Goal: Information Seeking & Learning: Find specific fact

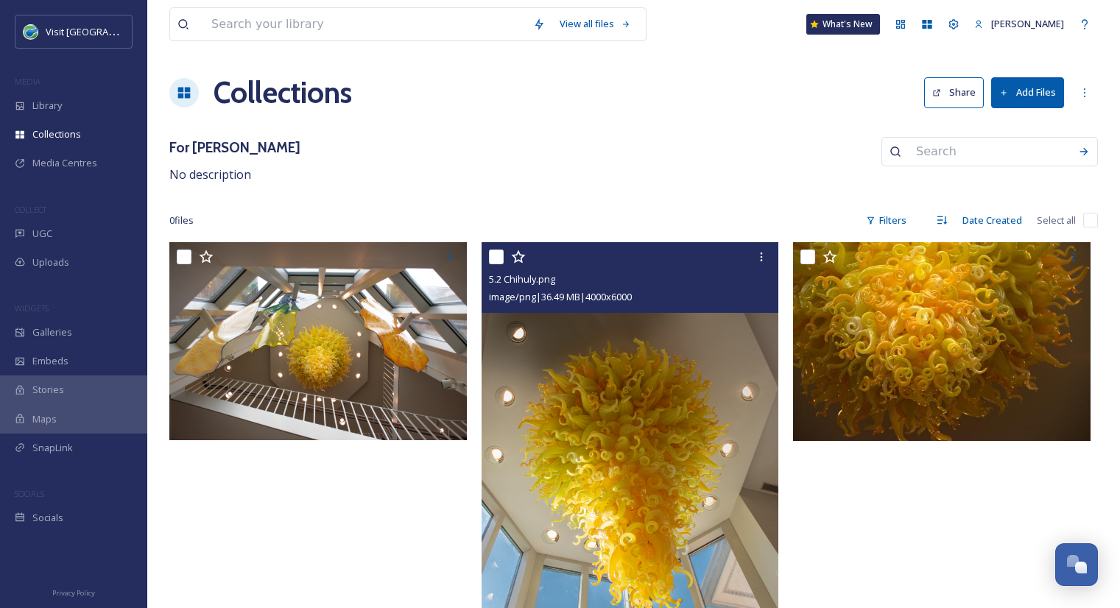
scroll to position [88, 0]
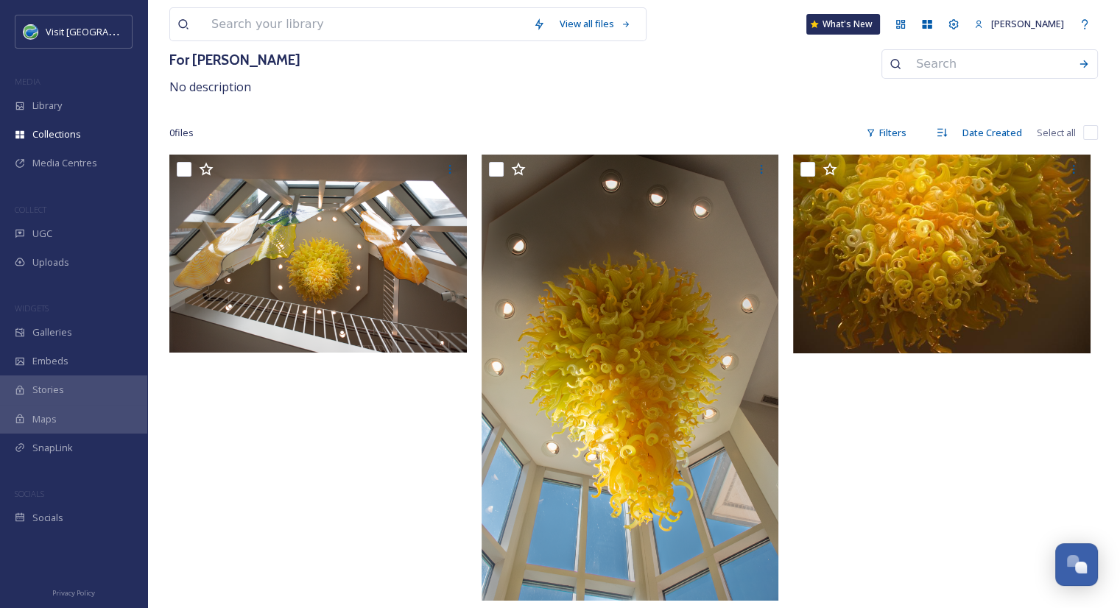
click at [687, 113] on div "View all files What's New [PERSON_NAME] Collections Share Add Files For [PERSON…" at bounding box center [633, 260] width 973 height 696
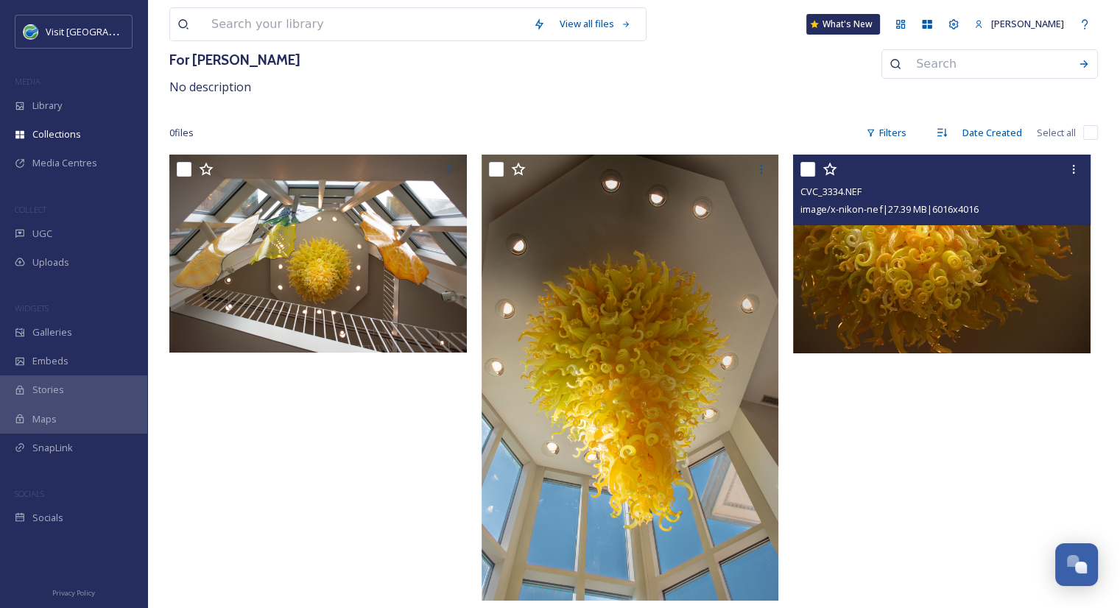
click at [810, 172] on input "checkbox" at bounding box center [808, 169] width 15 height 15
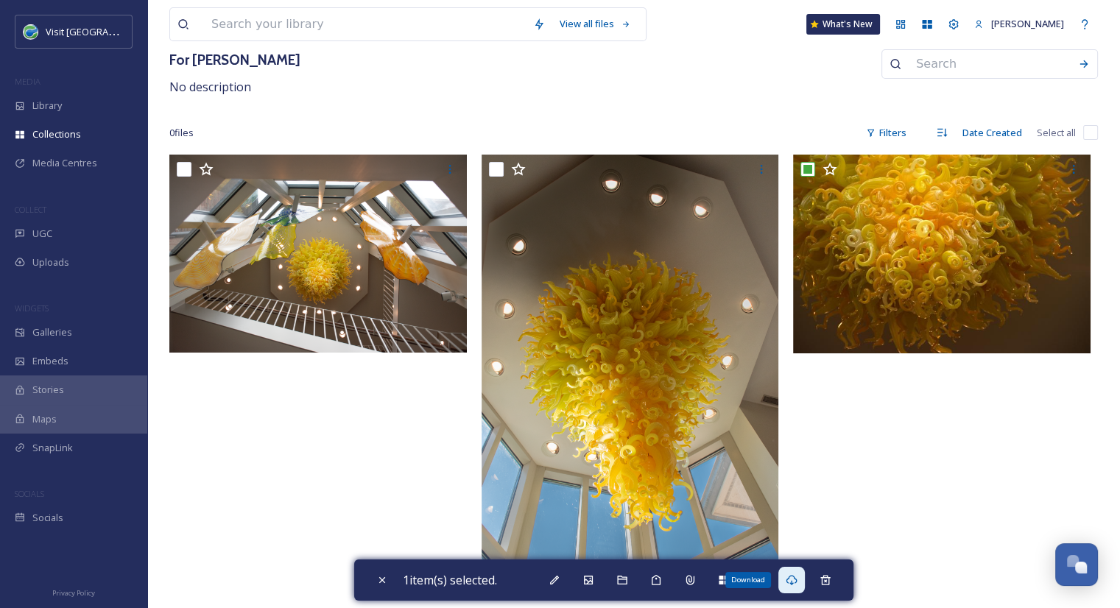
click at [790, 577] on icon at bounding box center [792, 580] width 12 height 12
click at [870, 436] on div at bounding box center [945, 382] width 305 height 454
click at [387, 589] on div "Close" at bounding box center [382, 580] width 27 height 27
checkbox input "false"
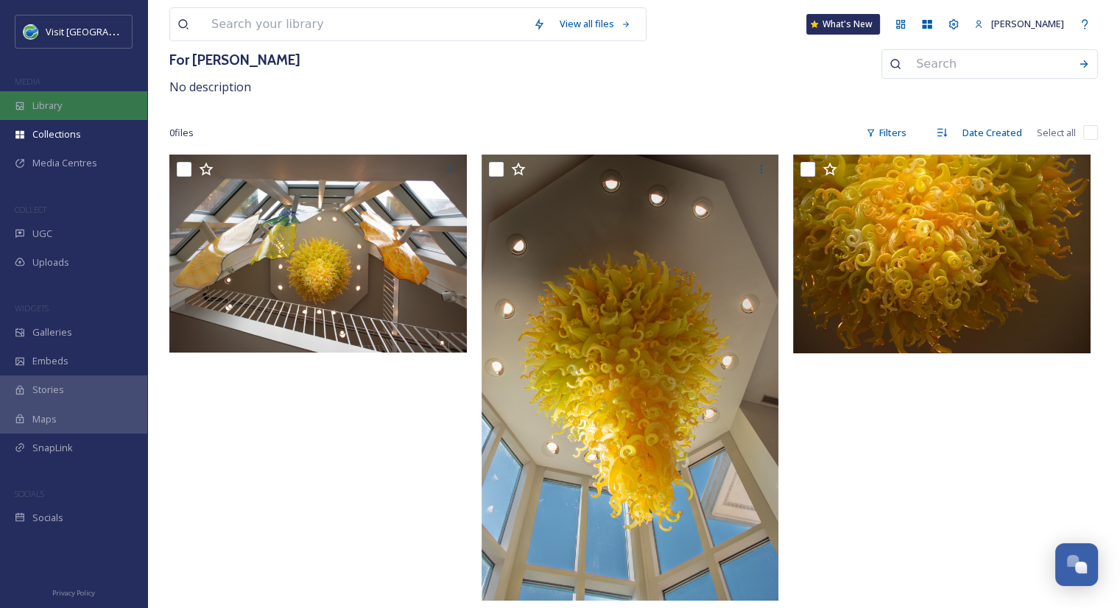
click at [82, 100] on div "Library" at bounding box center [73, 105] width 147 height 29
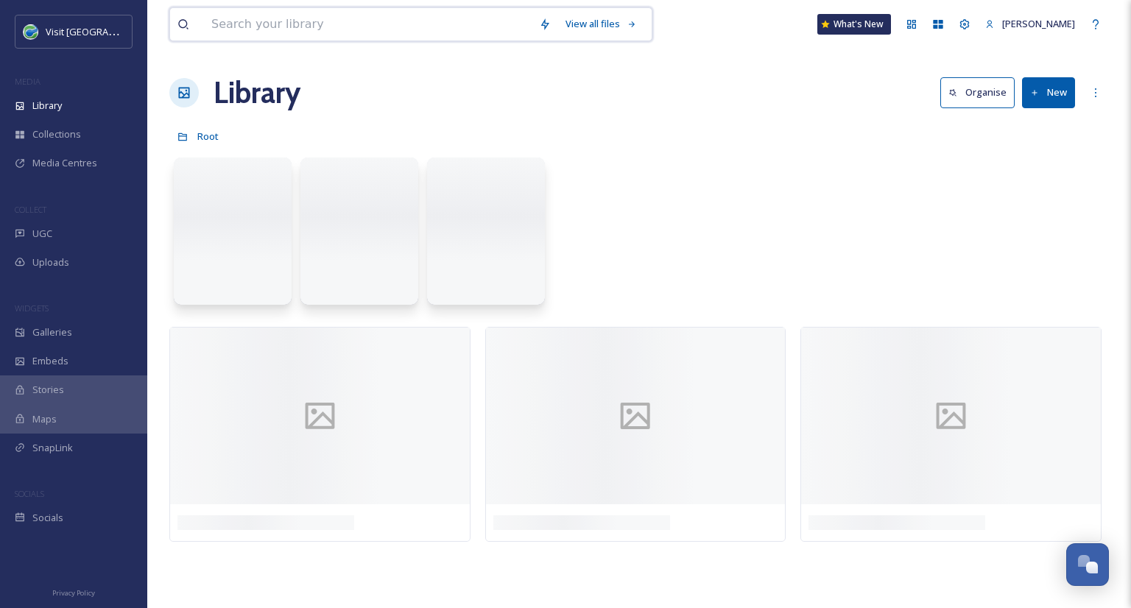
click at [342, 21] on input at bounding box center [368, 24] width 328 height 32
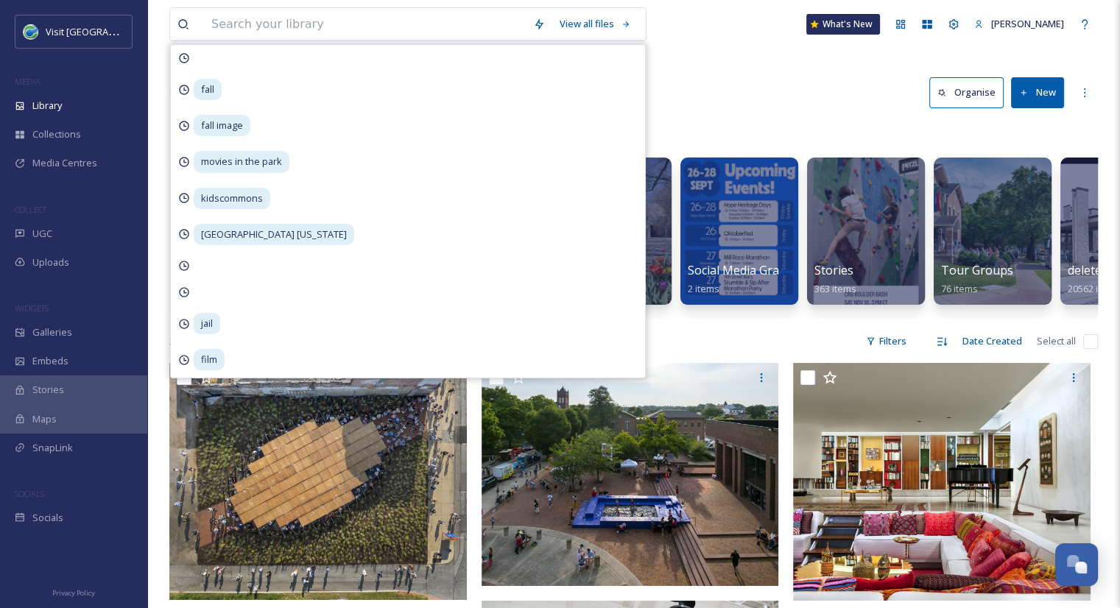
click at [723, 45] on div "View all files fall fall image movies in the park kidscommons [GEOGRAPHIC_DATA]…" at bounding box center [633, 24] width 929 height 49
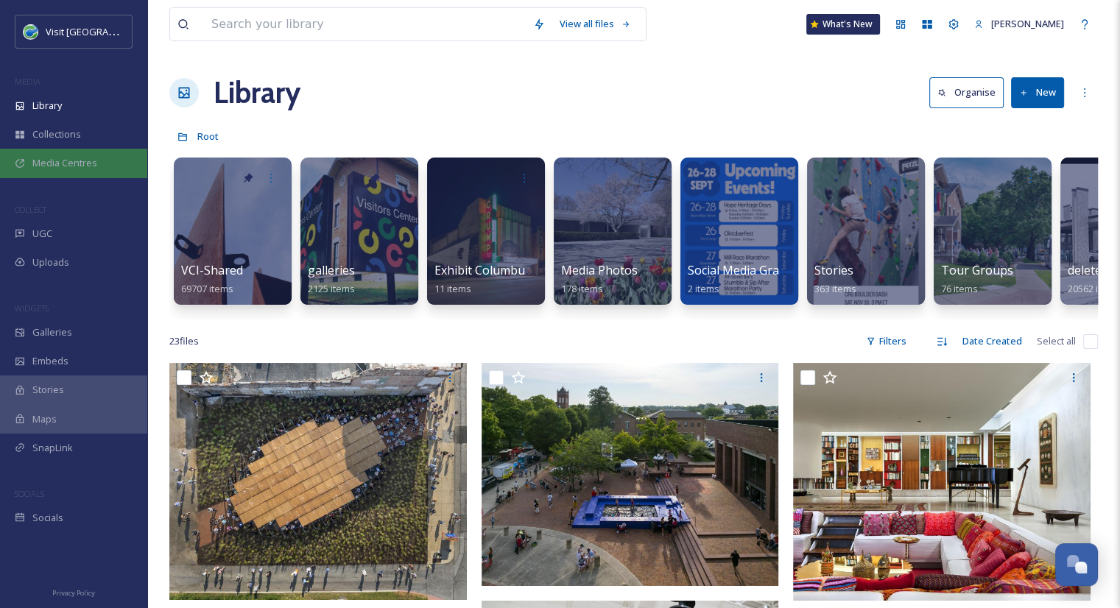
click at [74, 168] on span "Media Centres" at bounding box center [64, 163] width 65 height 14
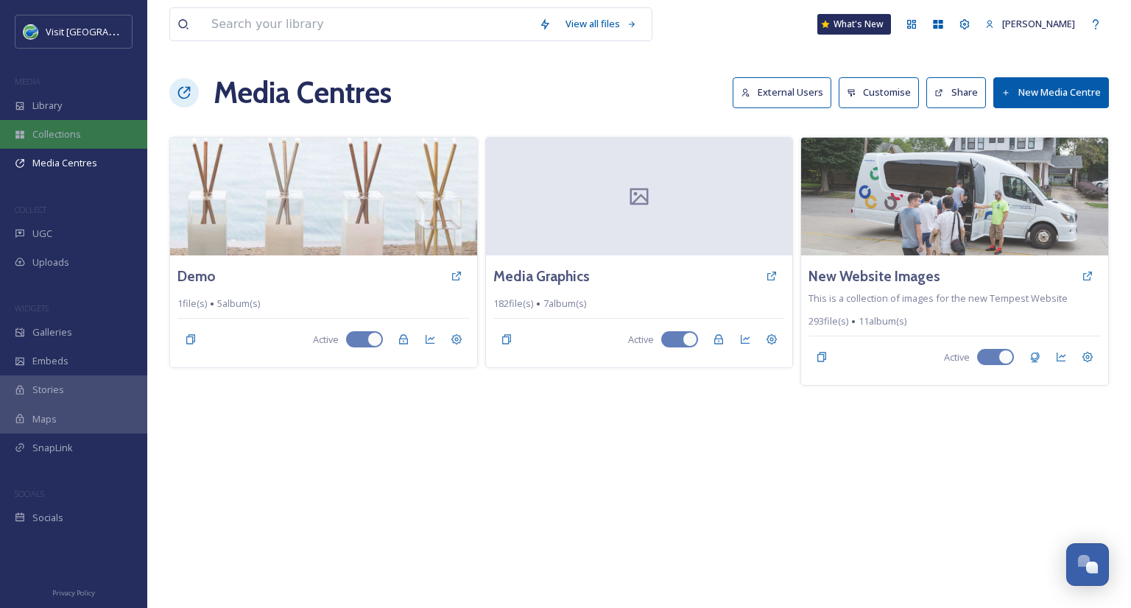
click at [74, 138] on span "Collections" at bounding box center [56, 134] width 49 height 14
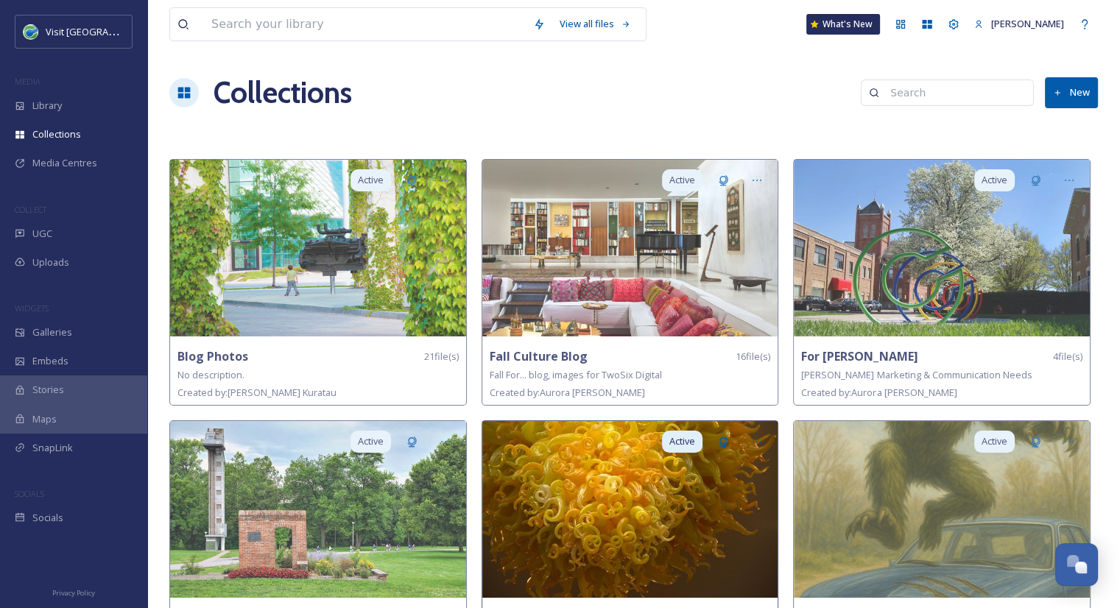
click at [624, 521] on img at bounding box center [630, 509] width 296 height 177
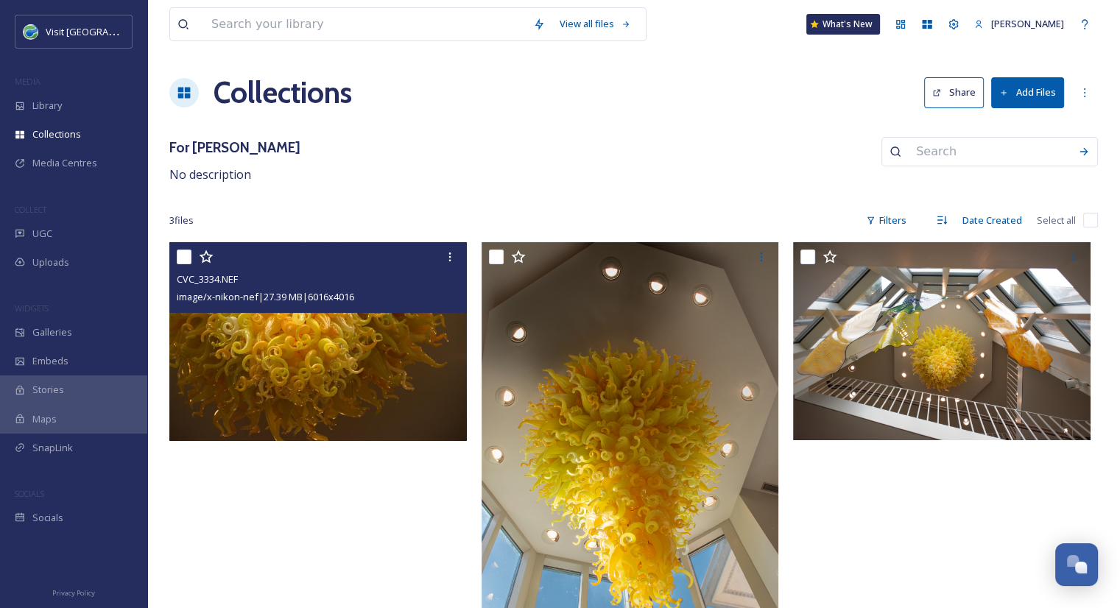
click at [268, 348] on img at bounding box center [318, 341] width 298 height 199
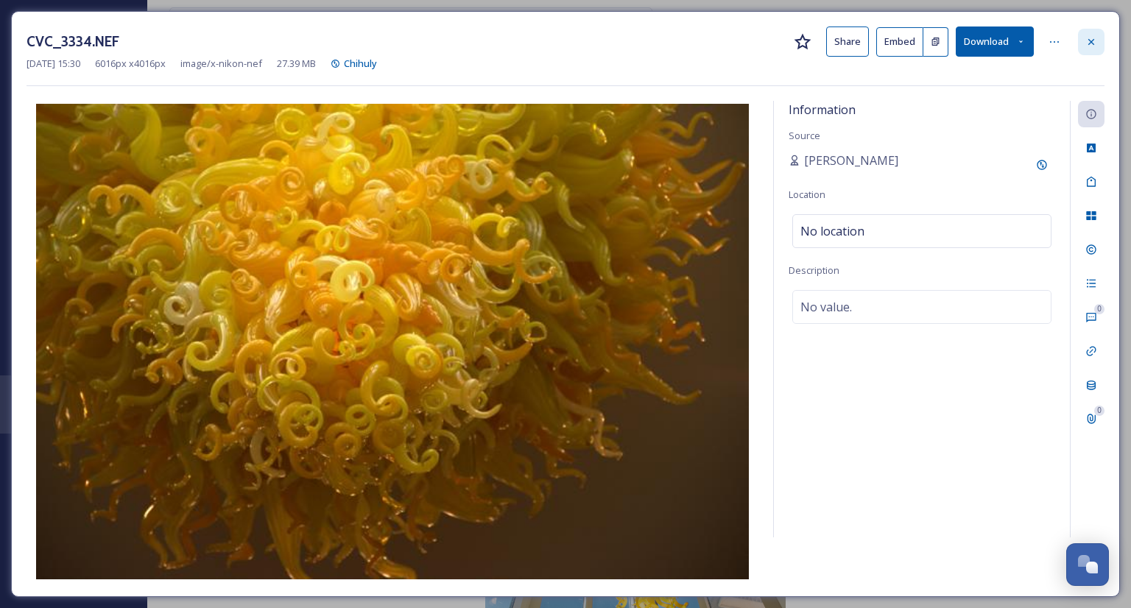
click at [1097, 42] on icon at bounding box center [1092, 42] width 12 height 12
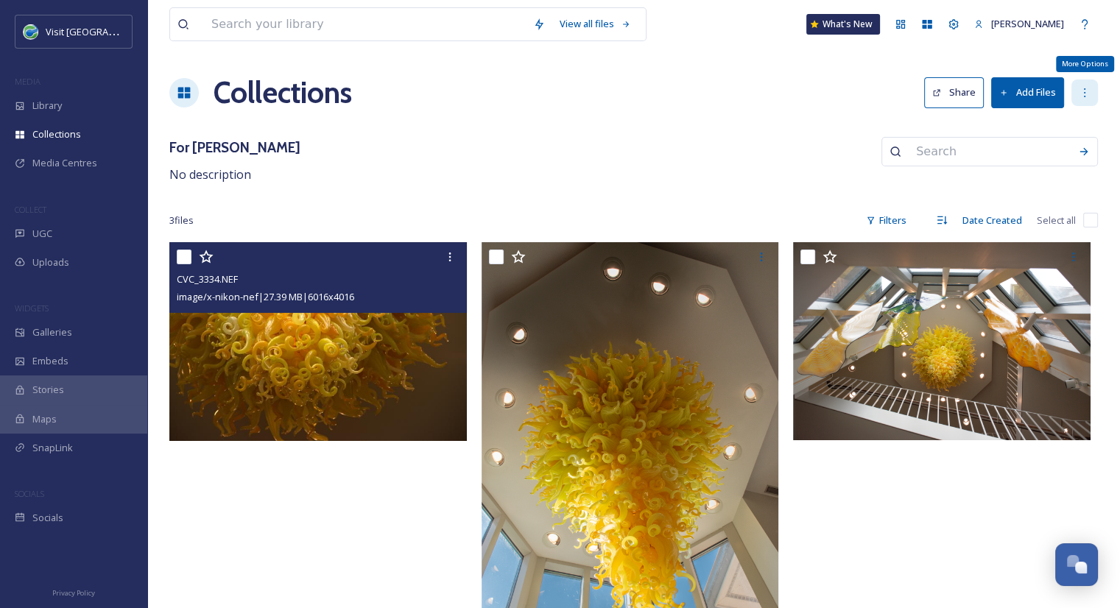
click at [1088, 100] on div "More Options" at bounding box center [1085, 93] width 27 height 27
click at [745, 128] on div "View all files What's New [PERSON_NAME] Collections Share Add Files Edit Collec…" at bounding box center [633, 350] width 973 height 701
click at [53, 110] on span "Library" at bounding box center [46, 106] width 29 height 14
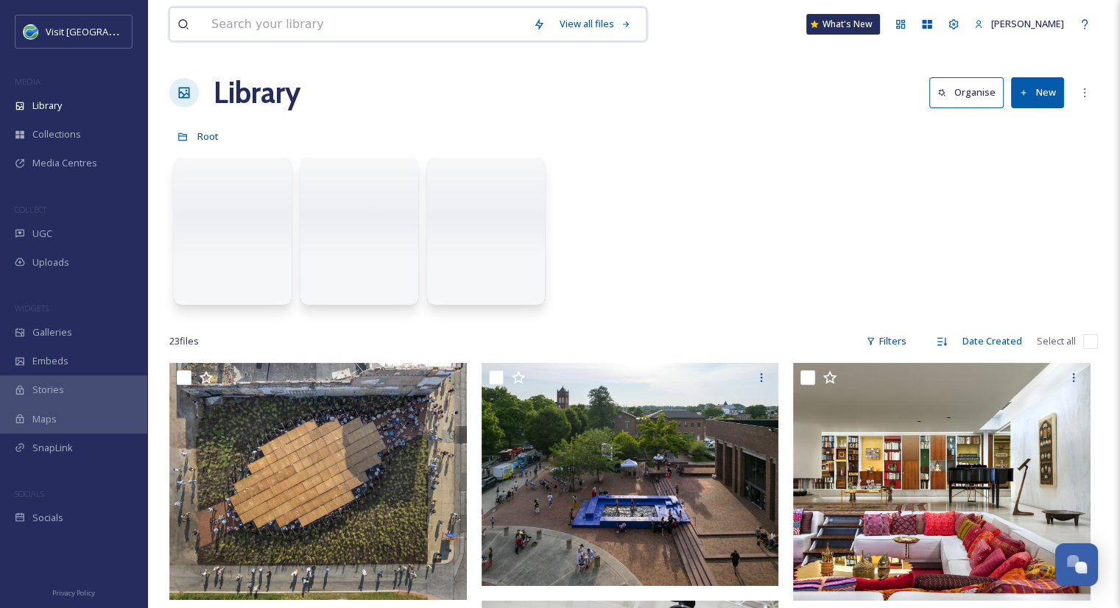
click at [285, 31] on input at bounding box center [365, 24] width 322 height 32
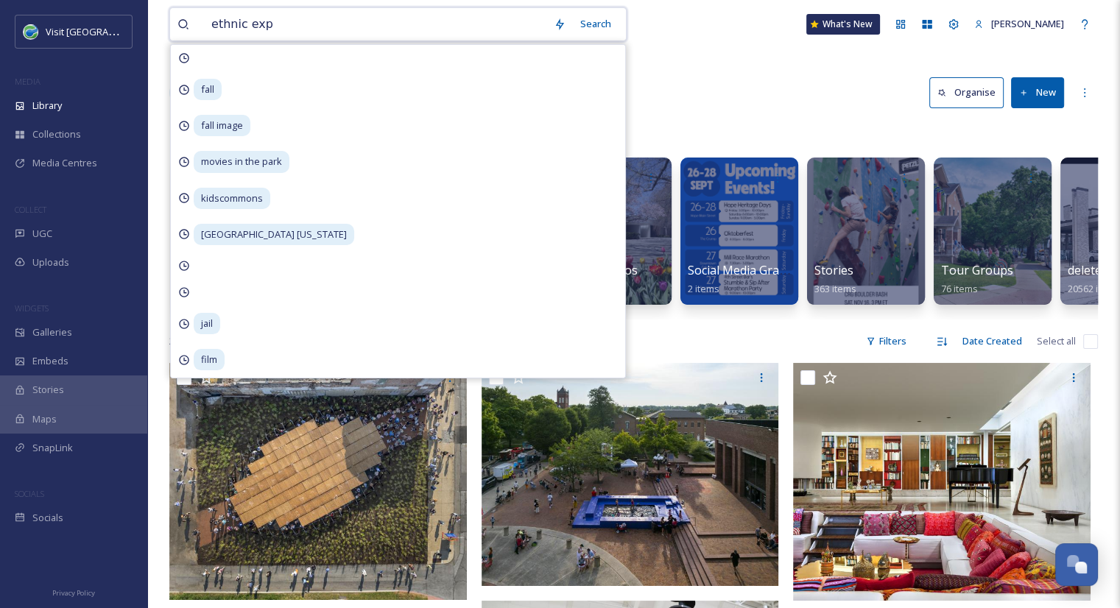
type input "ethnic expo"
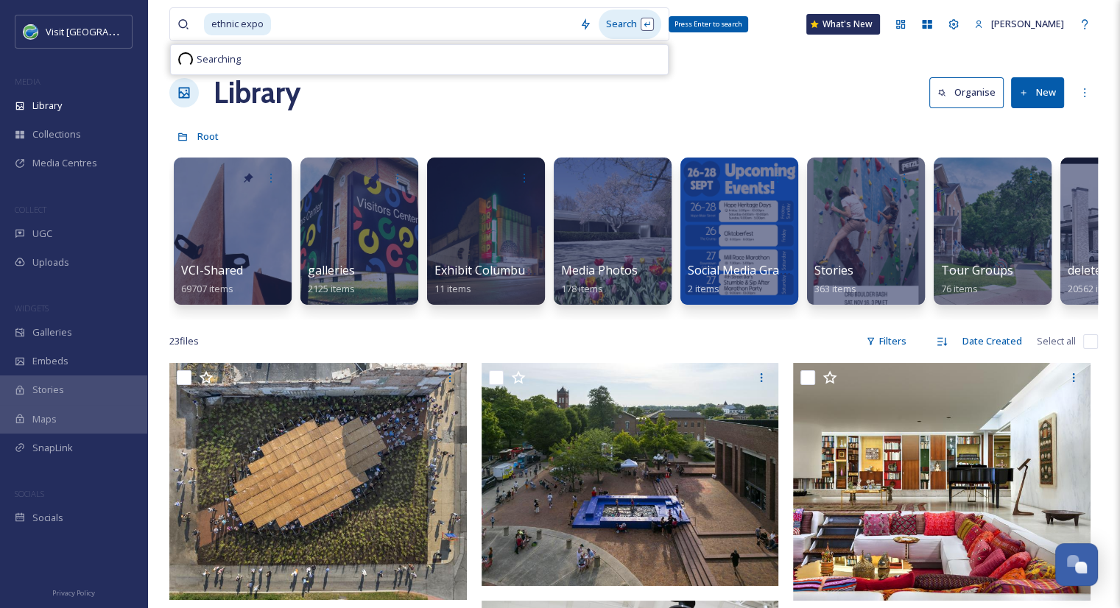
click at [633, 27] on div "Search Press Enter to search" at bounding box center [630, 24] width 63 height 29
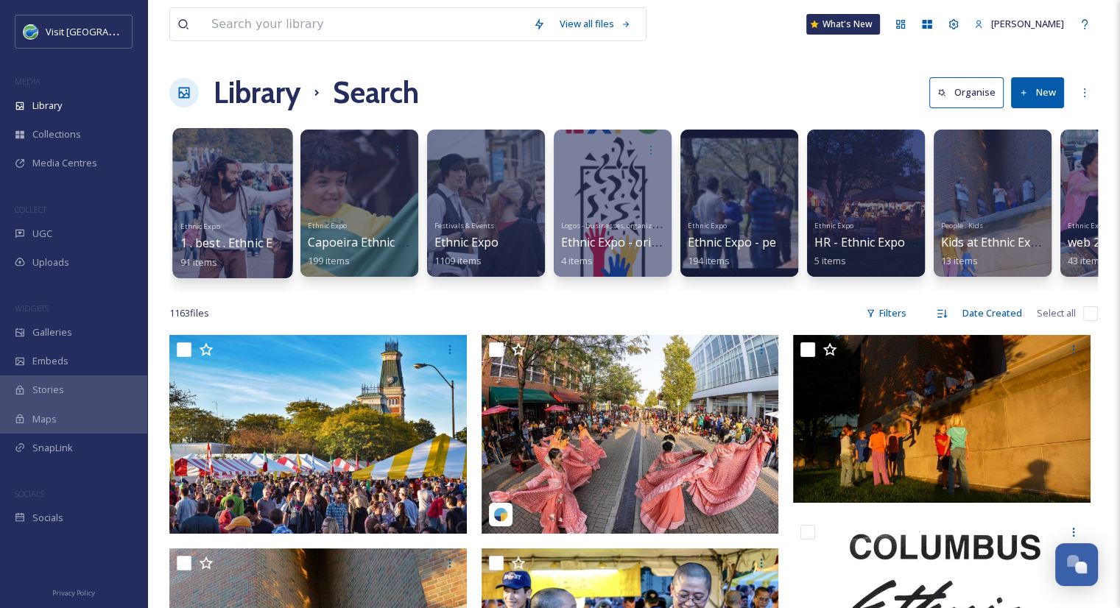
click at [210, 209] on div at bounding box center [232, 203] width 120 height 150
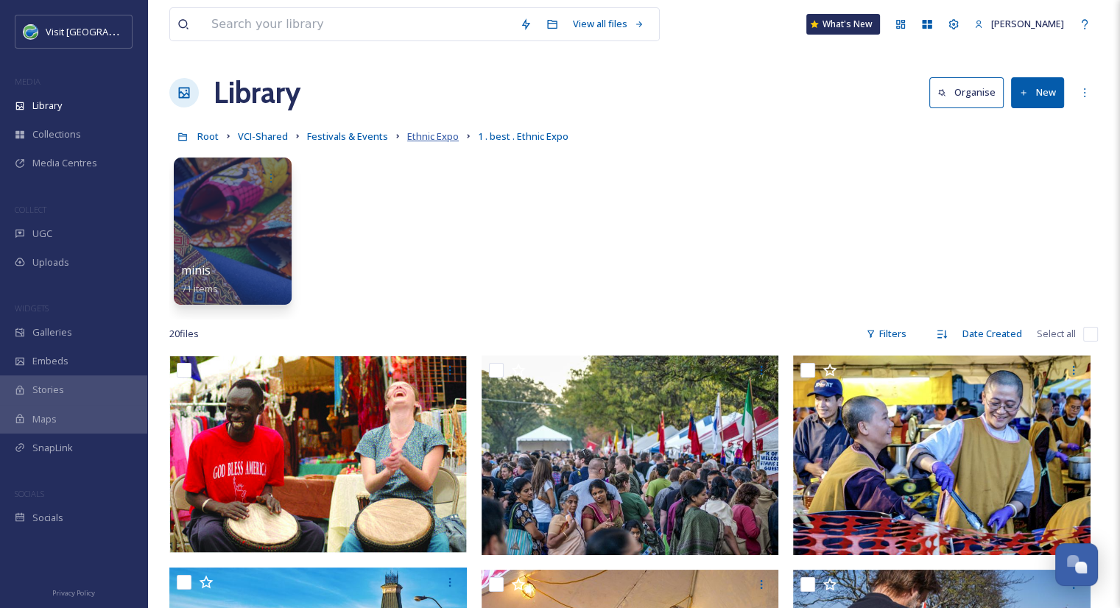
click at [434, 136] on span "Ethnic Expo" at bounding box center [433, 136] width 52 height 13
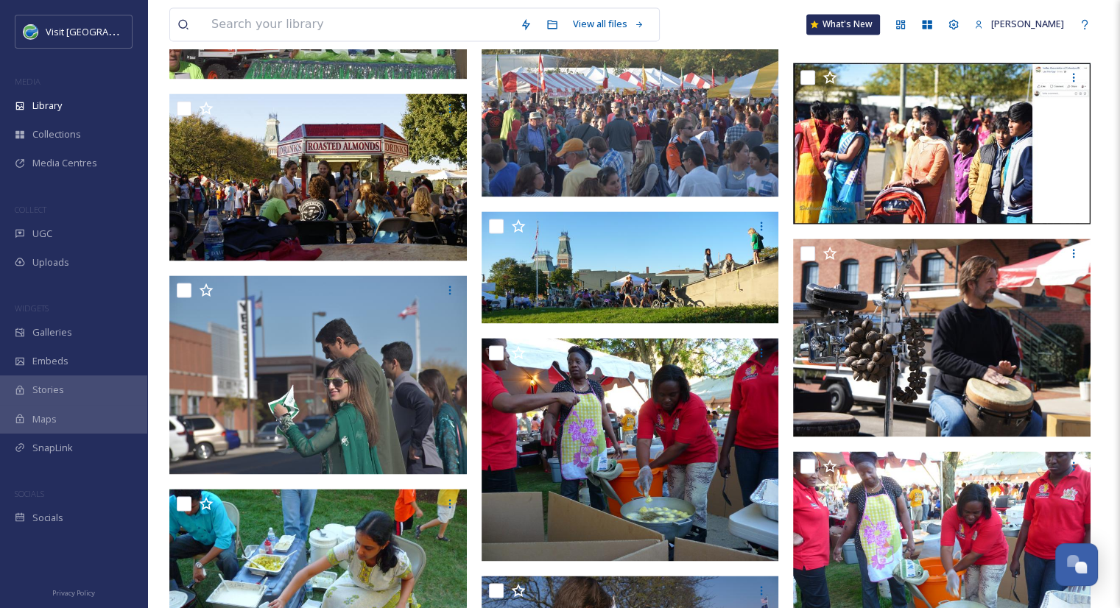
scroll to position [2118, 0]
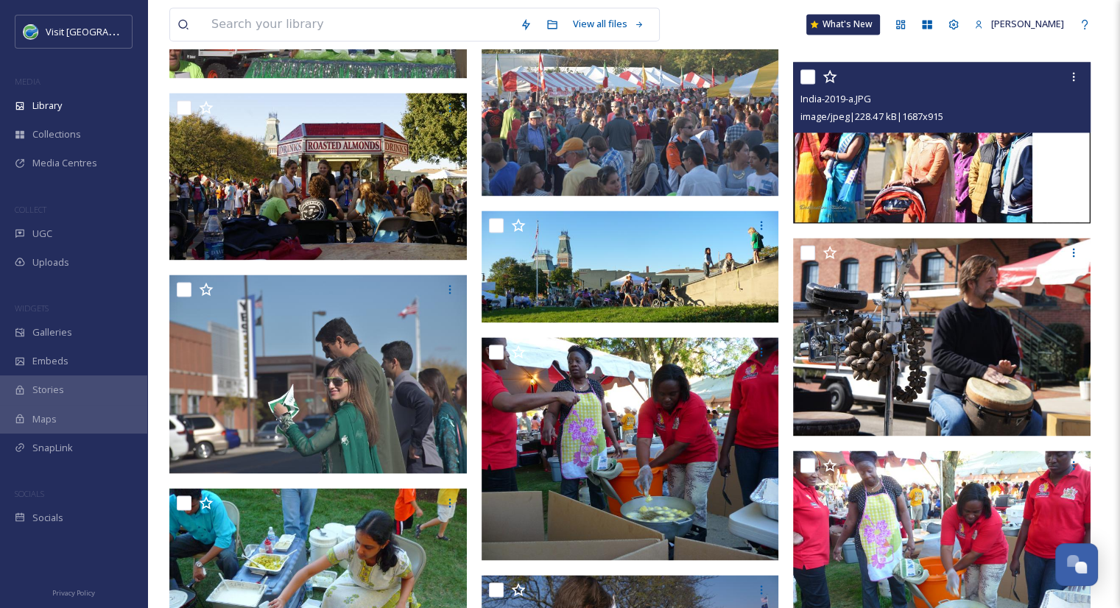
click at [809, 84] on input "checkbox" at bounding box center [808, 76] width 15 height 15
checkbox input "true"
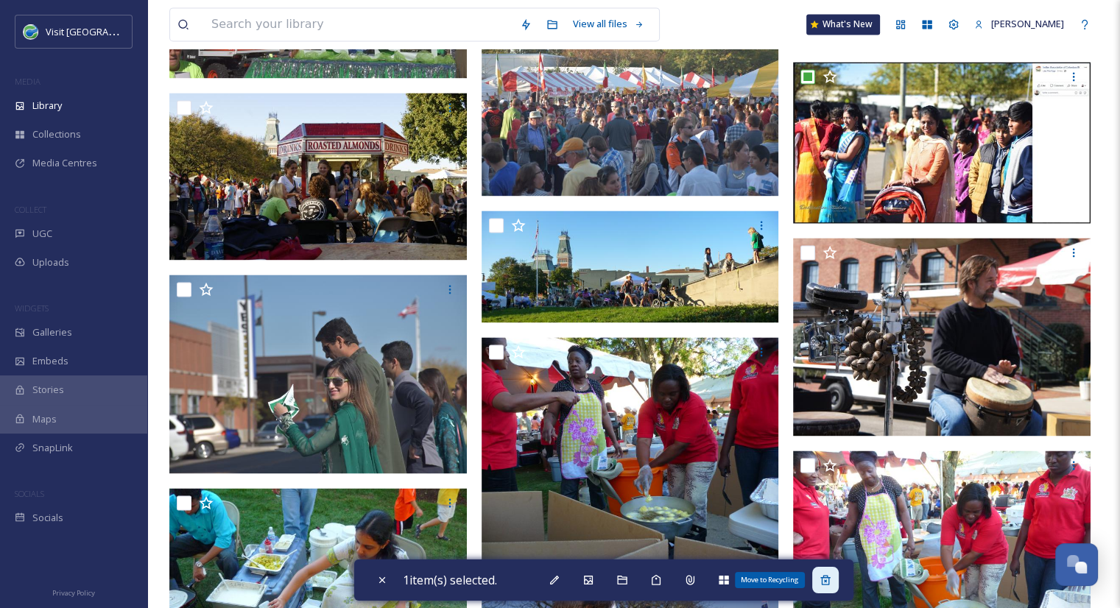
click at [822, 578] on div "Move to Recycling" at bounding box center [825, 580] width 27 height 27
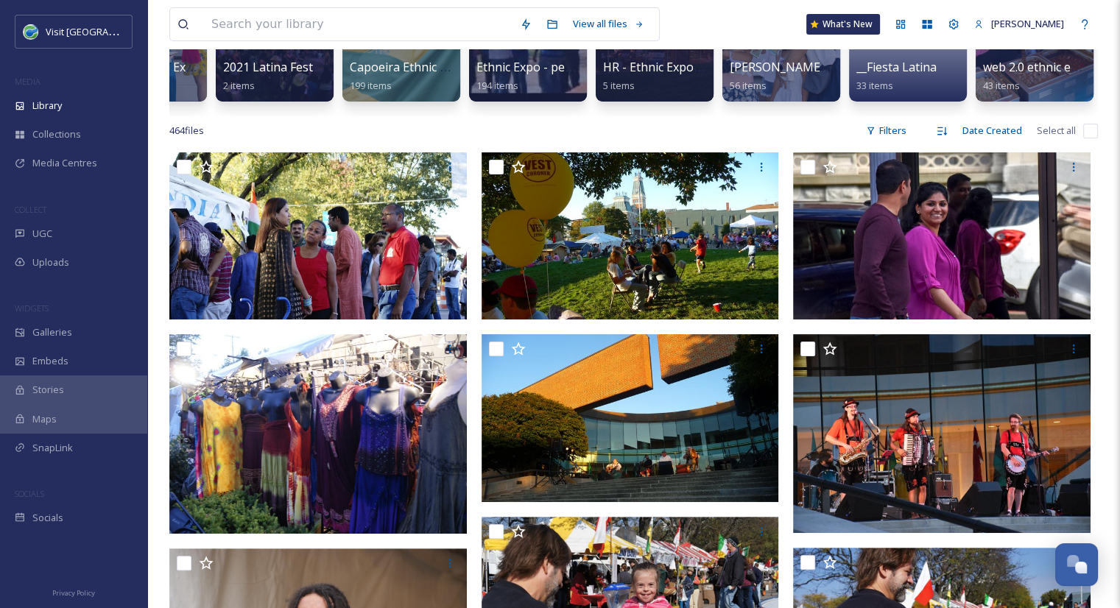
scroll to position [0, 0]
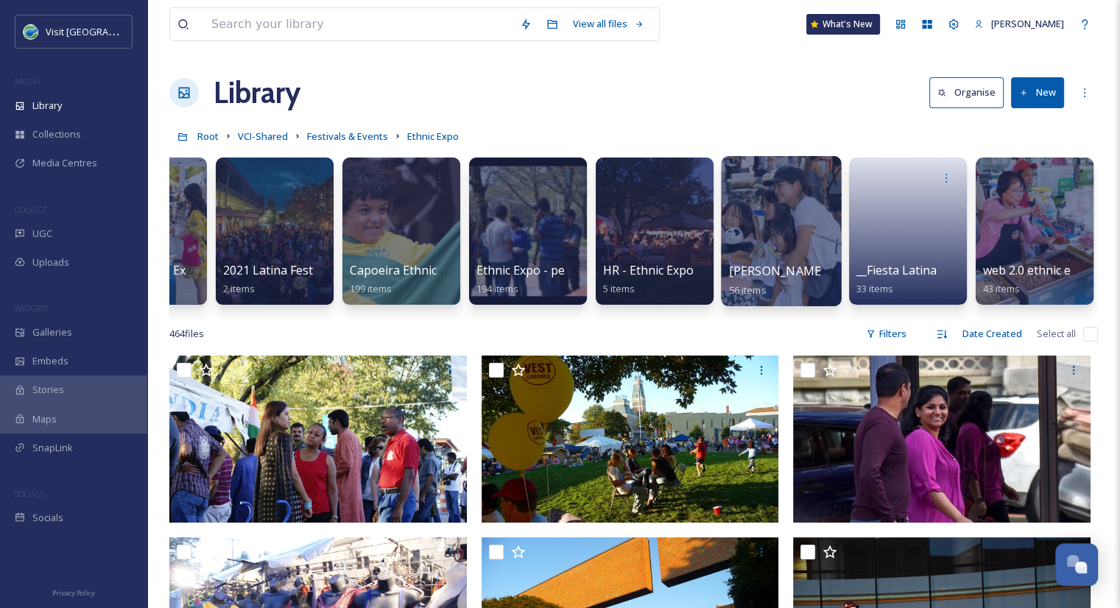
click at [790, 245] on div at bounding box center [781, 231] width 120 height 150
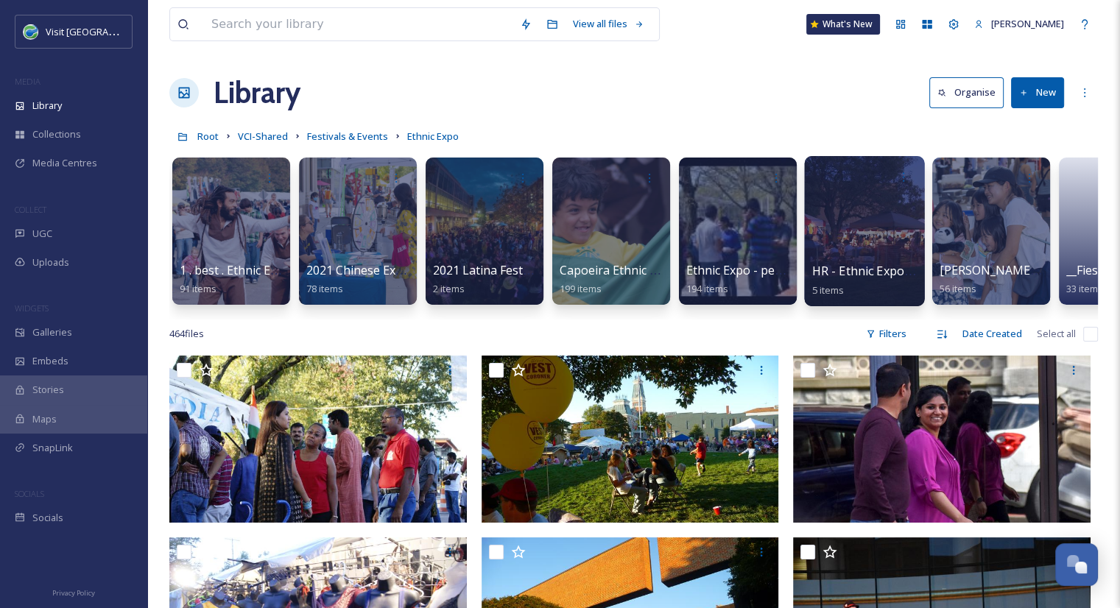
scroll to position [0, 2]
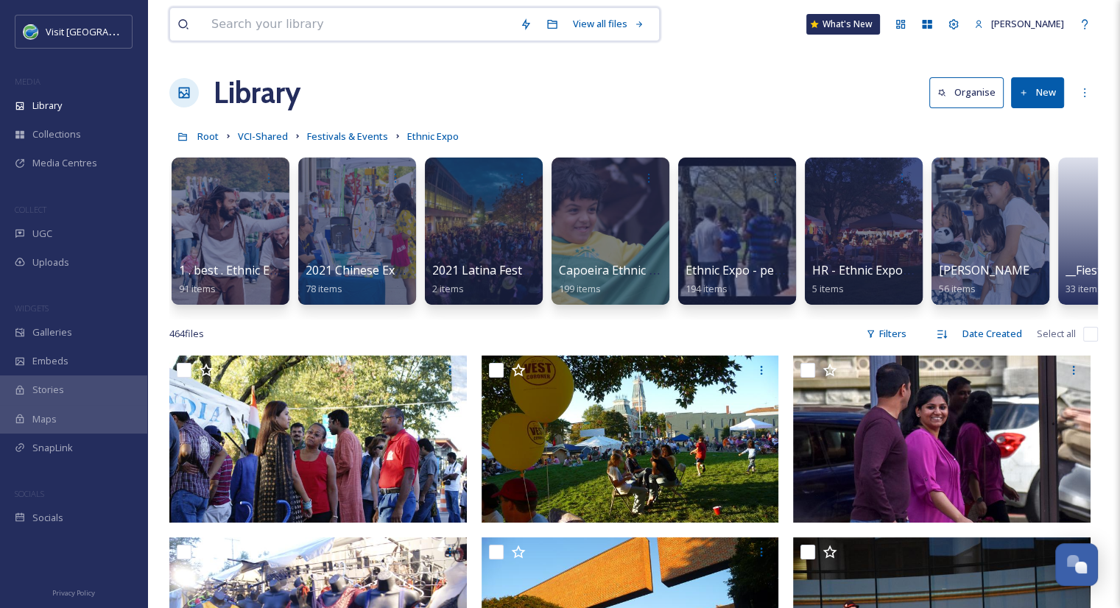
click at [345, 21] on input at bounding box center [358, 24] width 309 height 32
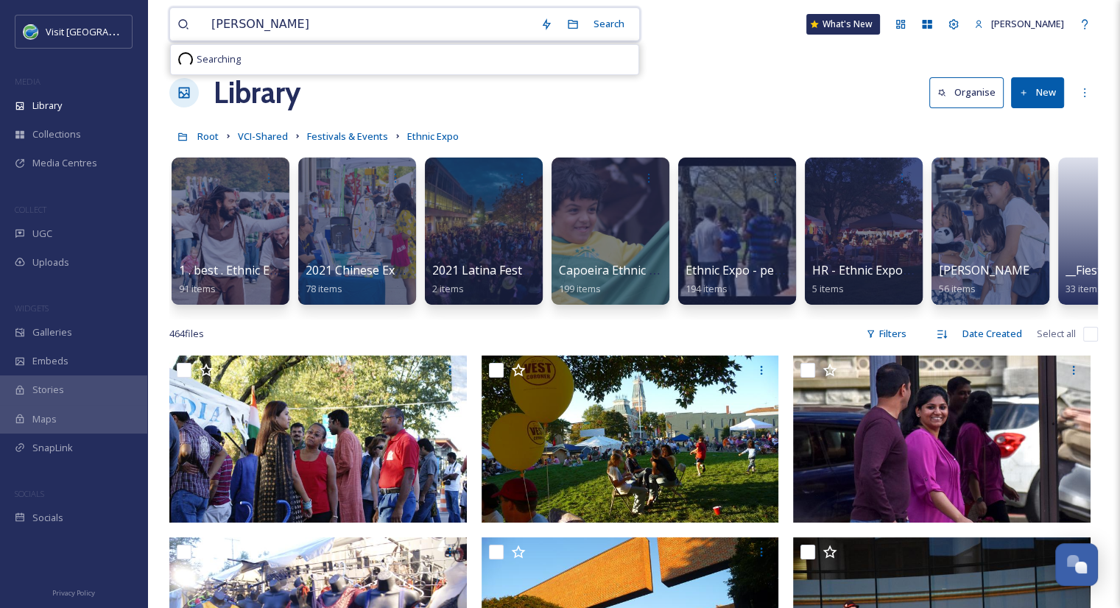
type input "[PERSON_NAME]"
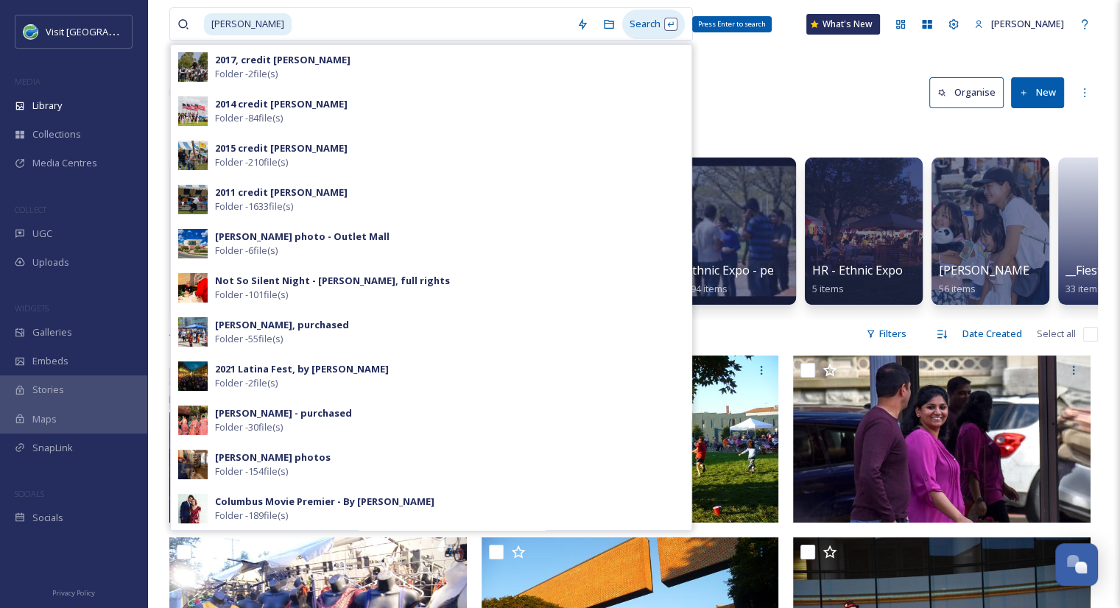
click at [657, 22] on div "Search Press Enter to search" at bounding box center [653, 24] width 63 height 29
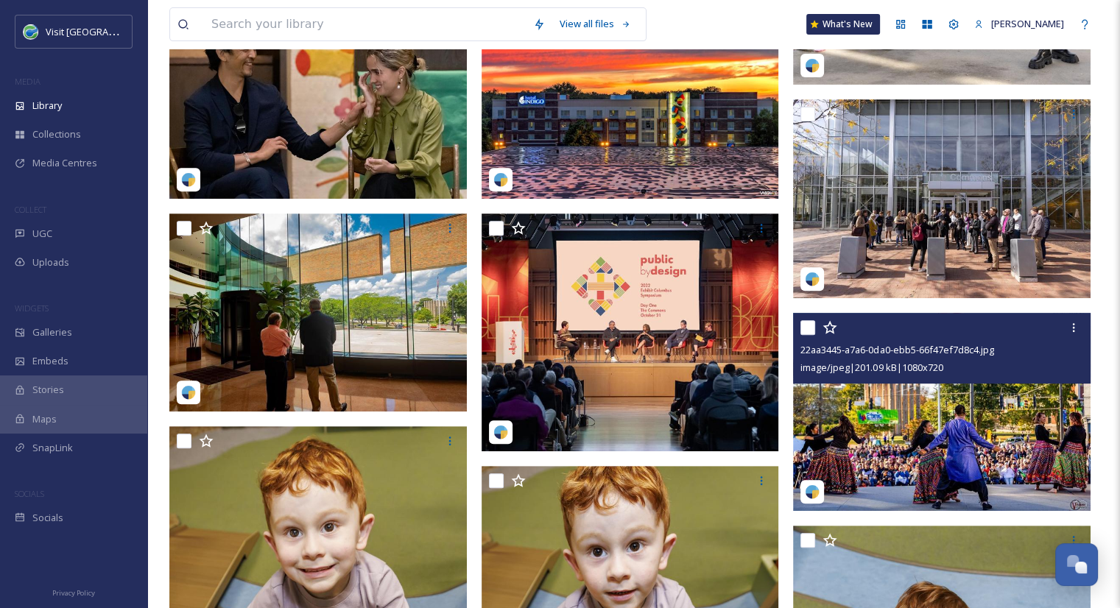
scroll to position [561, 0]
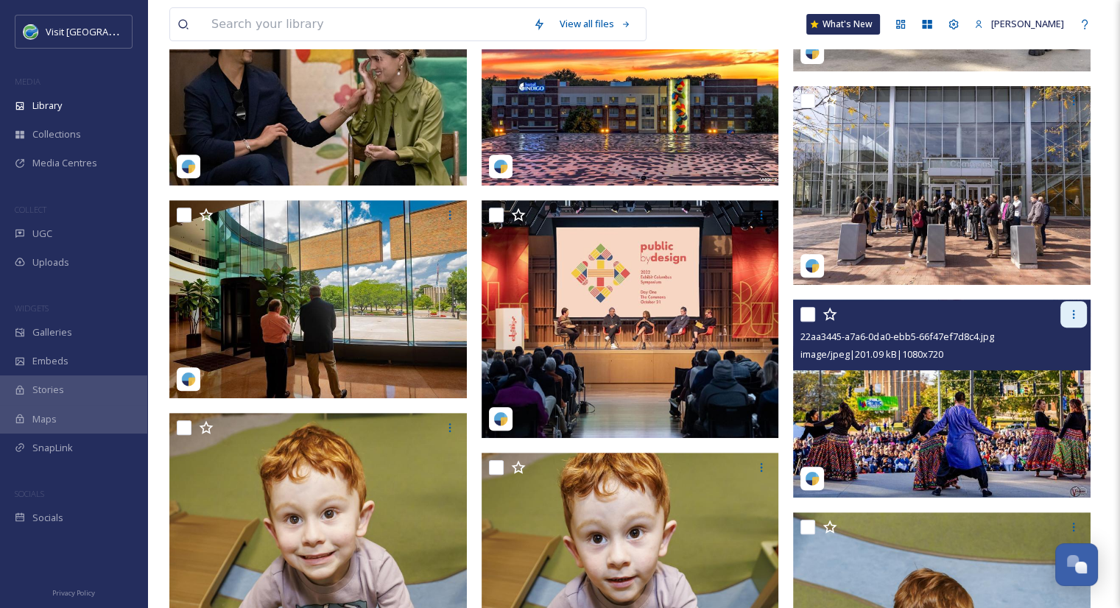
click at [1075, 320] on icon at bounding box center [1074, 315] width 12 height 12
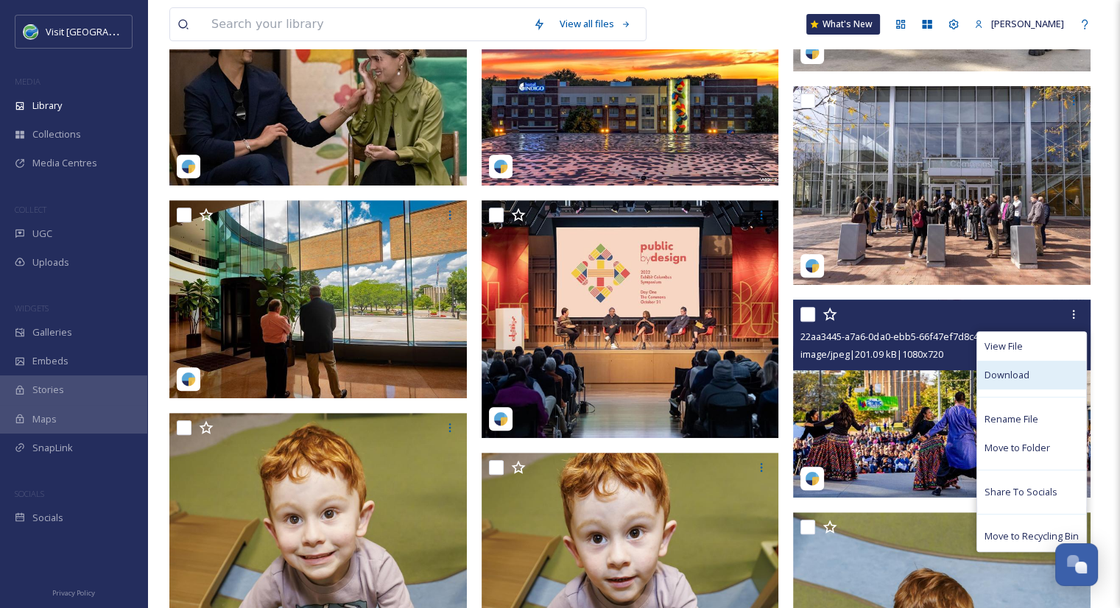
click at [1025, 382] on span "Download" at bounding box center [1007, 375] width 45 height 14
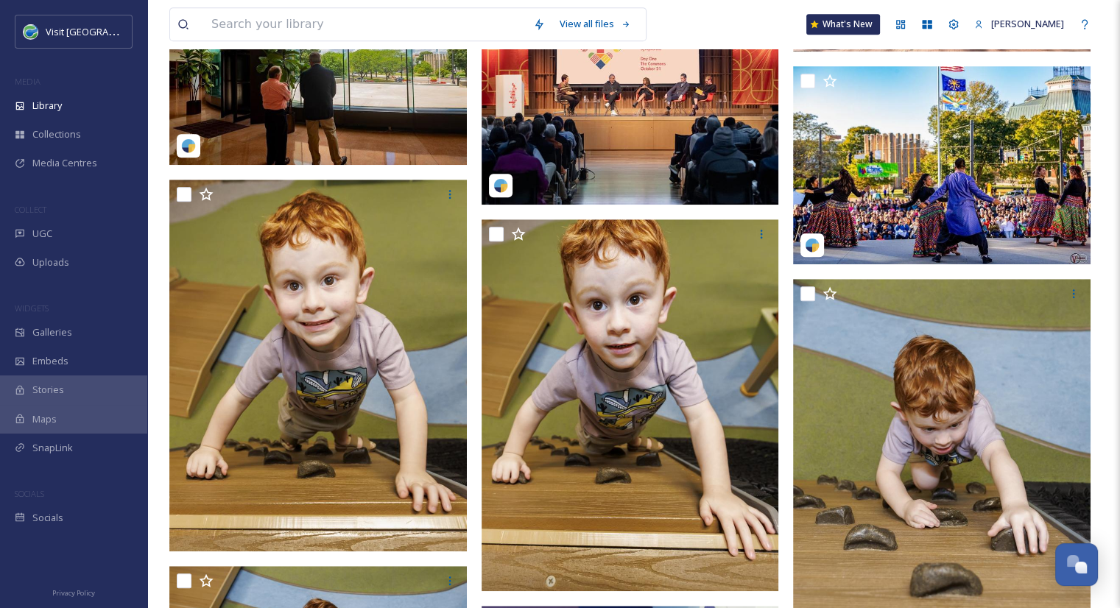
scroll to position [0, 0]
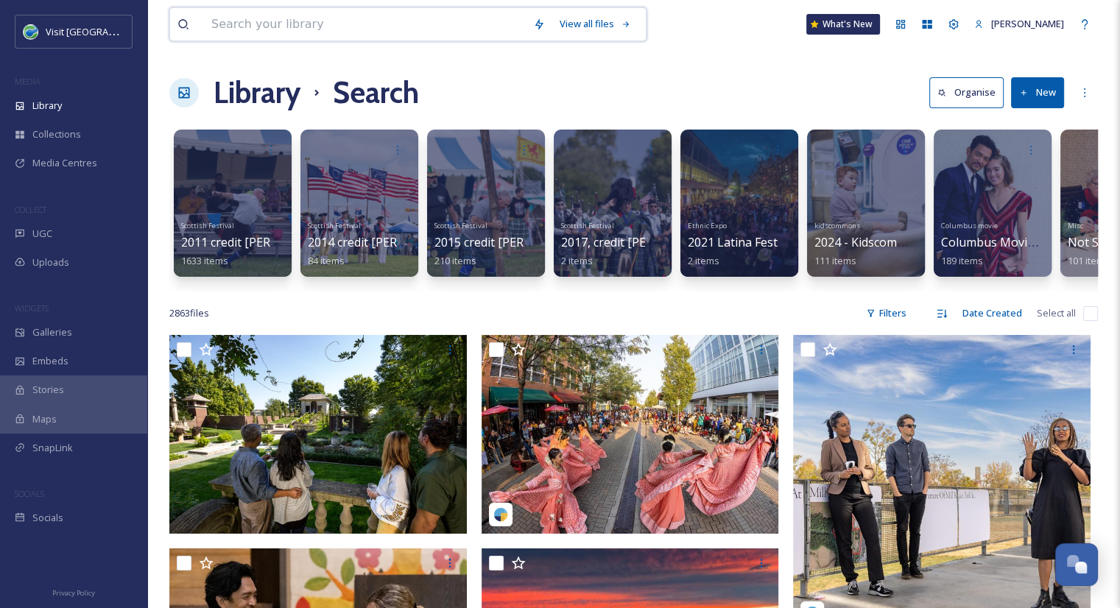
click at [315, 25] on input at bounding box center [365, 24] width 322 height 32
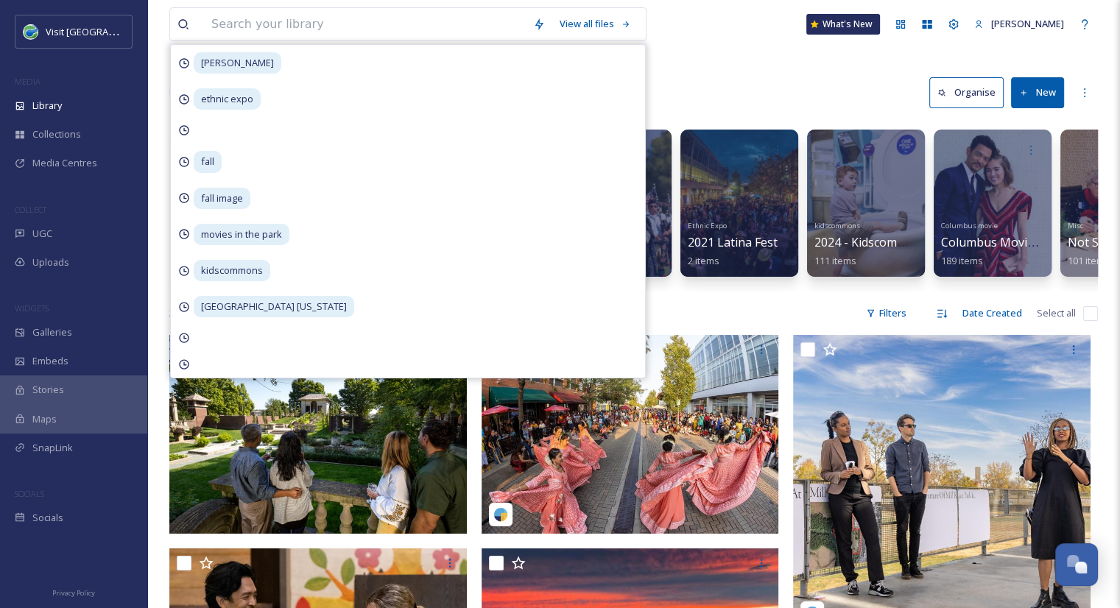
click at [680, 35] on div "View all files [PERSON_NAME] ethnic expo fall fall image movies in the park kid…" at bounding box center [633, 24] width 929 height 49
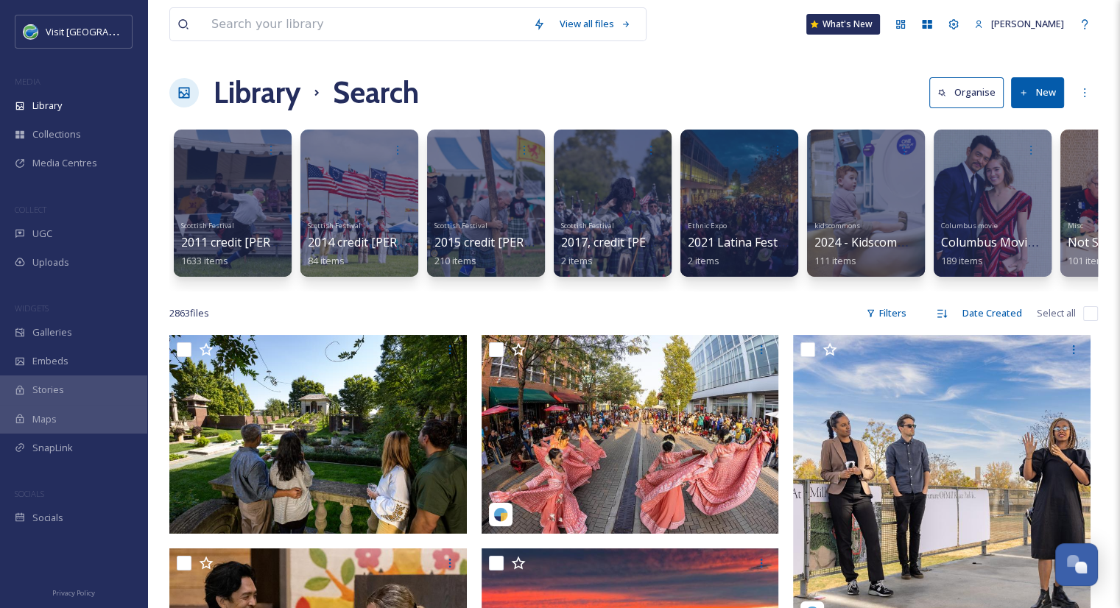
click at [257, 86] on h1 "Library" at bounding box center [257, 93] width 87 height 44
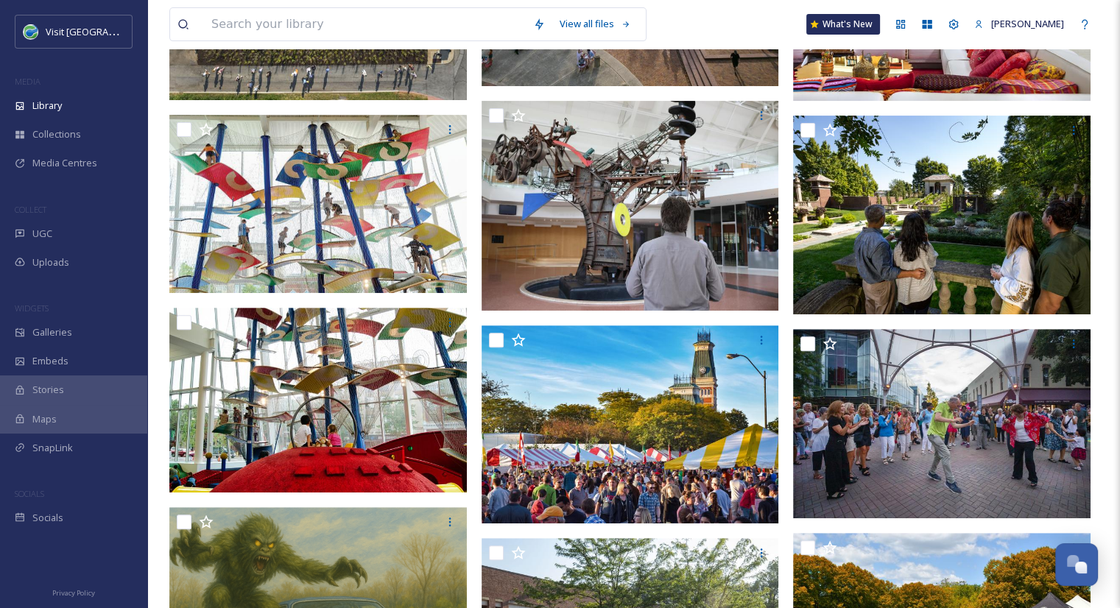
scroll to position [430, 0]
